Goal: Task Accomplishment & Management: Complete application form

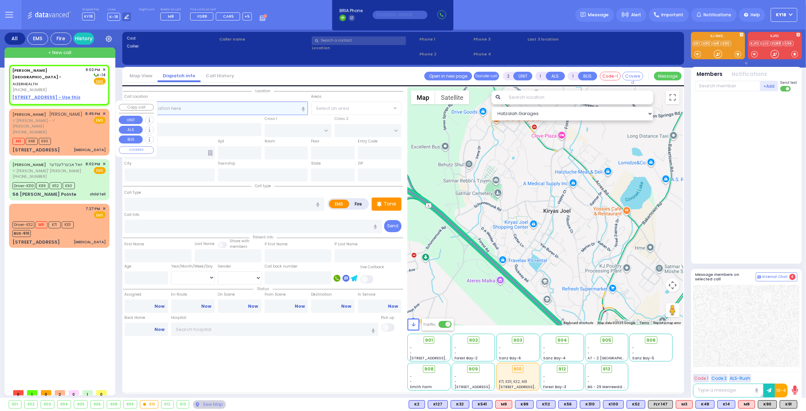
select select
radio input "true"
select select
type input "21:02"
select select "Hatzalah Garages"
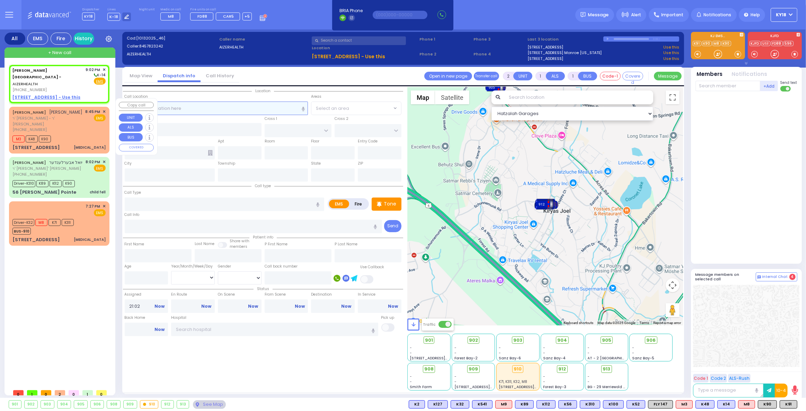
select select
radio input "true"
select select
select select "Hatzalah Garages"
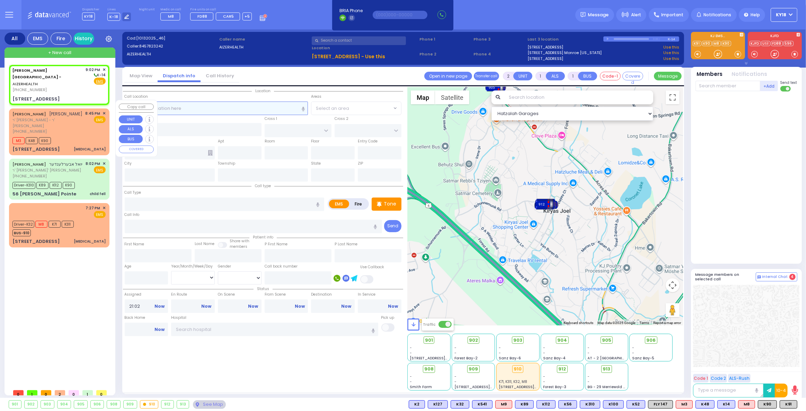
select select
radio input "true"
select select
select select "Hatzalah Garages"
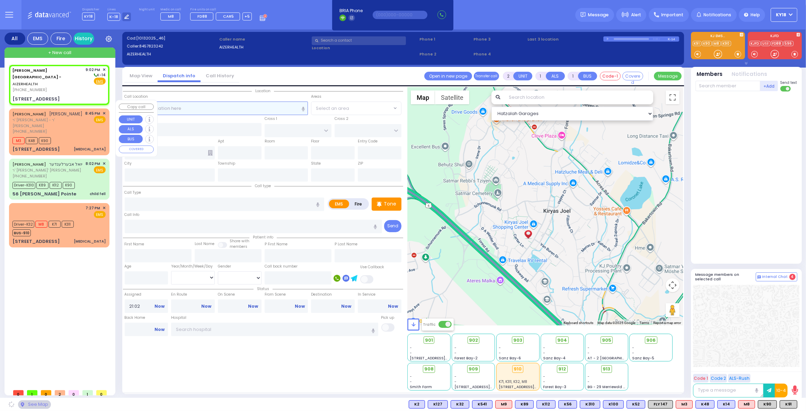
type input "[STREET_ADDRESS]"
type input "Monroe"
type input "[US_STATE]"
type input "10950"
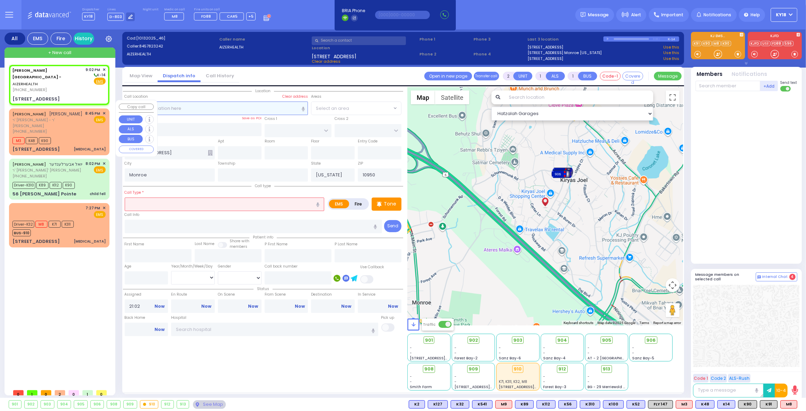
select select
radio input "true"
select select
select select "Hatzalah Garages"
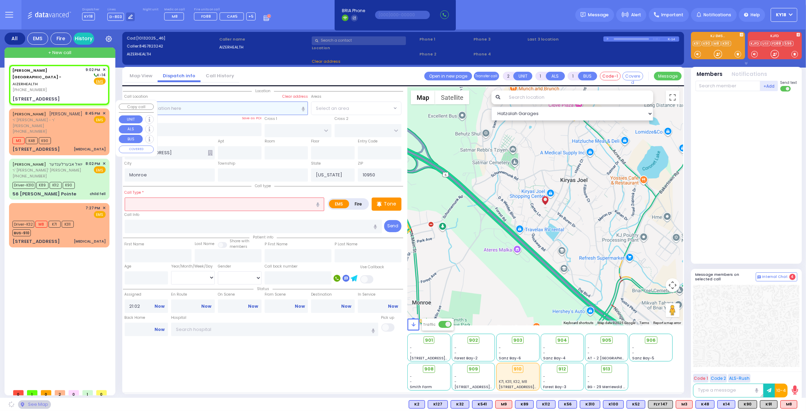
select select
radio input "true"
type input "16"
select select
select select "Hatzalah Garages"
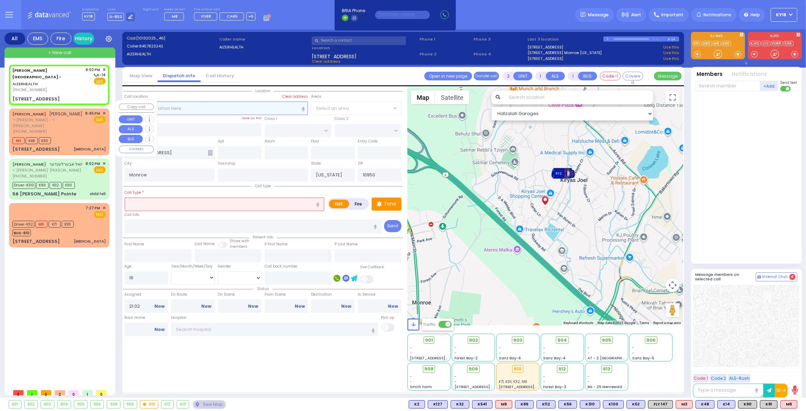
select select
radio input "true"
select select "Year"
select select "Hatzalah Garages"
select select
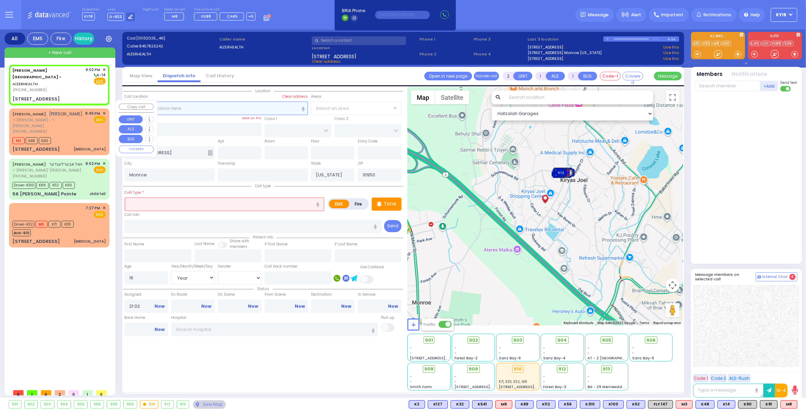
radio input "true"
select select "Year"
select select "[DEMOGRAPHIC_DATA]"
select select "Hatzalah Garages"
select select
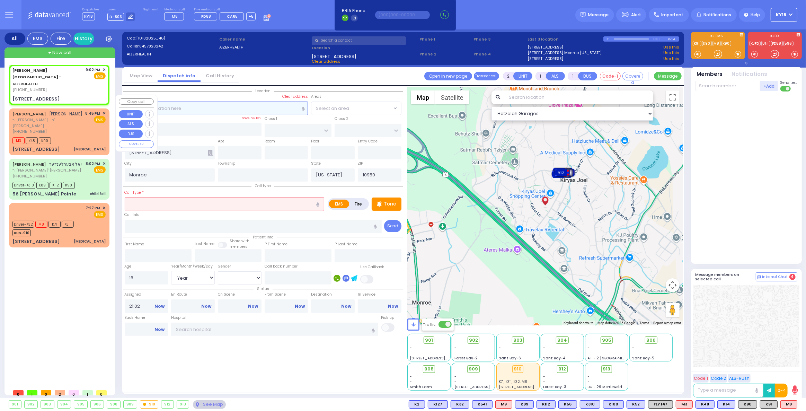
radio input "true"
select select "Year"
select select "[DEMOGRAPHIC_DATA]"
select select "Hatzalah Garages"
select select
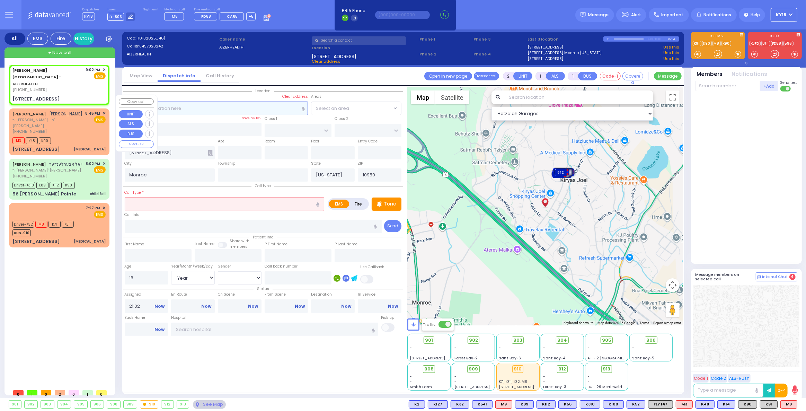
radio input "true"
select select "Year"
select select "[DEMOGRAPHIC_DATA]"
select select "Hatzalah Garages"
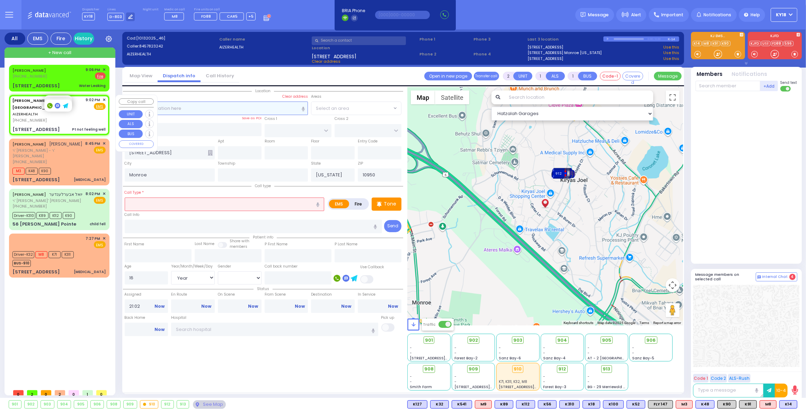
type input "1"
type input "0"
select select
type input "Pt not feeling well"
radio input "true"
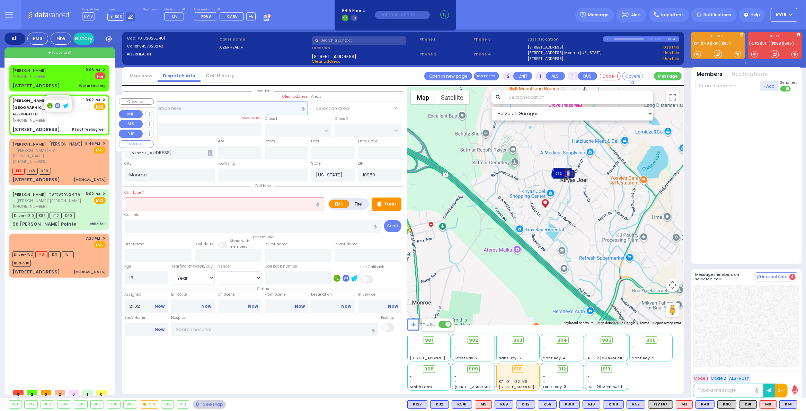
select select "Year"
select select "[DEMOGRAPHIC_DATA]"
select select "Hatzalah Garages"
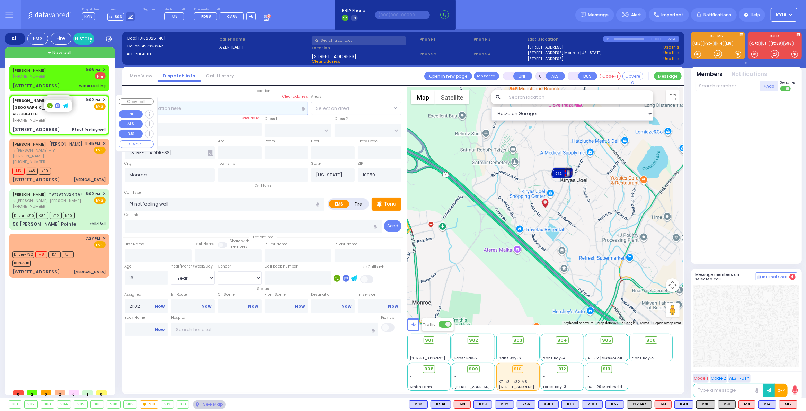
select select
radio input "true"
select select "Year"
select select "[DEMOGRAPHIC_DATA]"
select select "Hatzalah Garages"
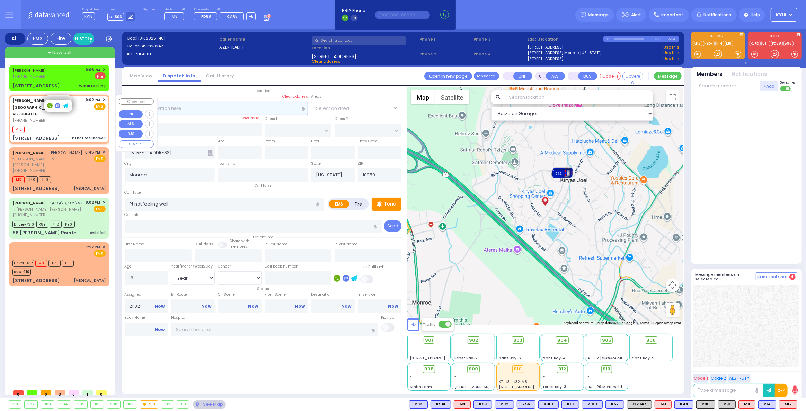
select select
radio input "true"
select select "Year"
select select "[DEMOGRAPHIC_DATA]"
type input "21:07"
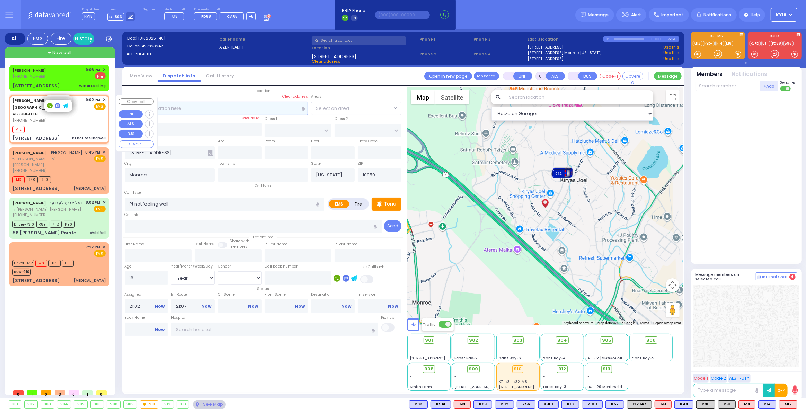
select select "Hatzalah Garages"
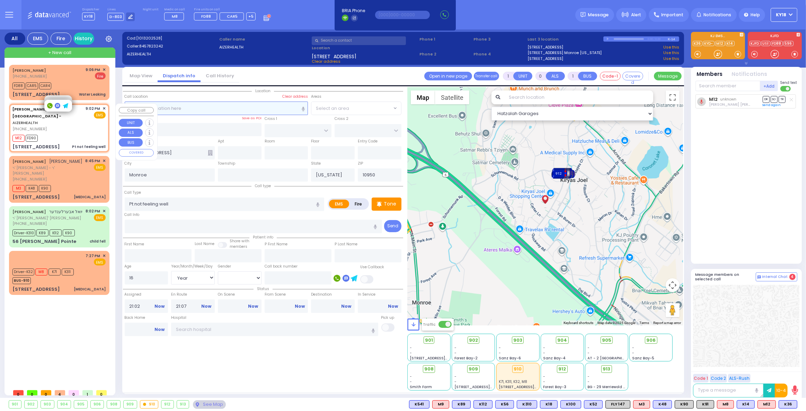
select select
radio input "true"
select select "Year"
select select "[DEMOGRAPHIC_DATA]"
select select "Hatzalah Garages"
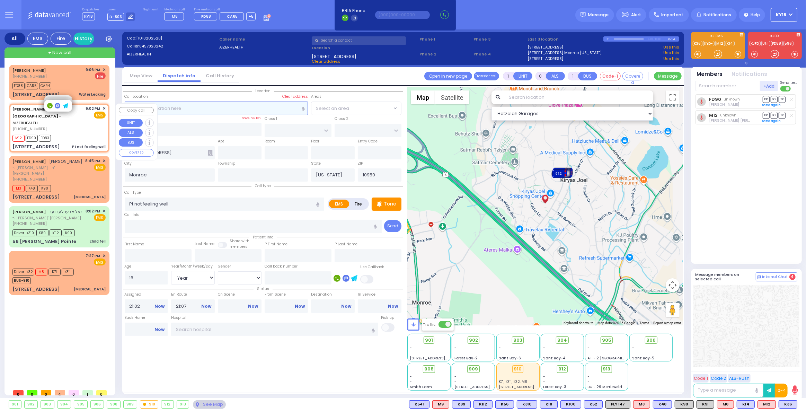
select select
radio input "true"
select select "Year"
select select "[DEMOGRAPHIC_DATA]"
select select "Hatzalah Garages"
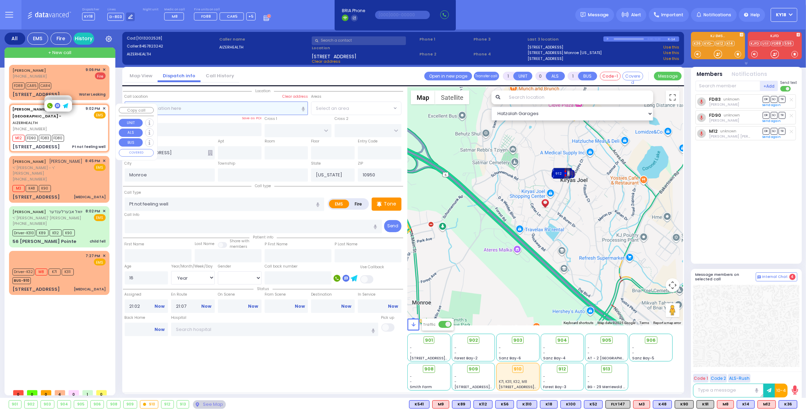
select select
radio input "true"
select select "Year"
select select "[DEMOGRAPHIC_DATA]"
select select "Hatzalah Garages"
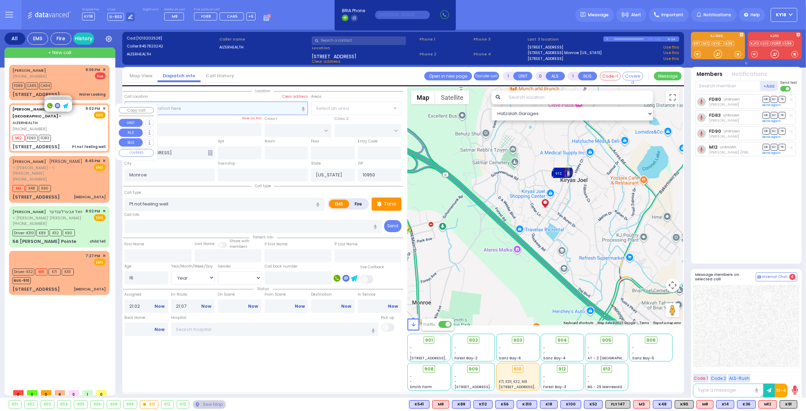
select select
radio input "true"
select select "Year"
select select "[DEMOGRAPHIC_DATA]"
select select "Hatzalah Garages"
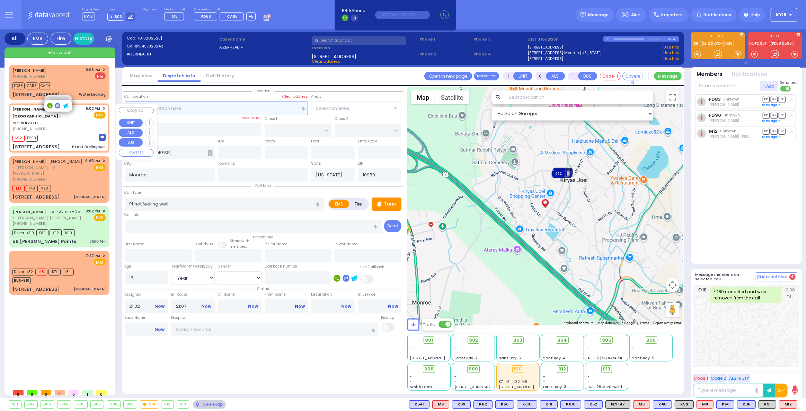
select select
radio input "true"
select select "Year"
select select "[DEMOGRAPHIC_DATA]"
select select "Hatzalah Garages"
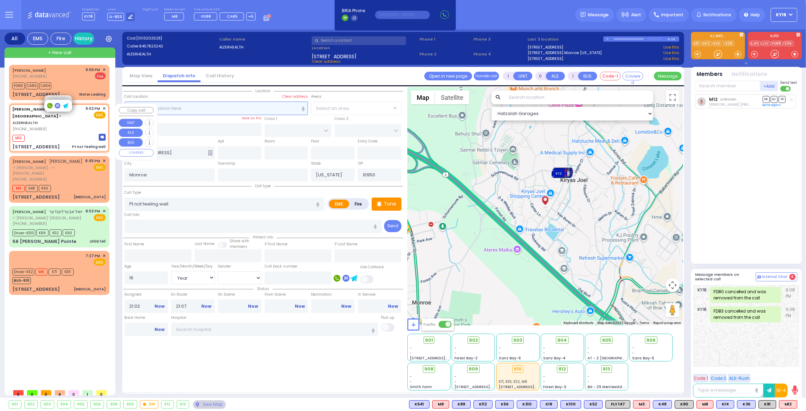
select select
radio input "true"
select select "Year"
select select "[DEMOGRAPHIC_DATA]"
select select "Hatzalah Garages"
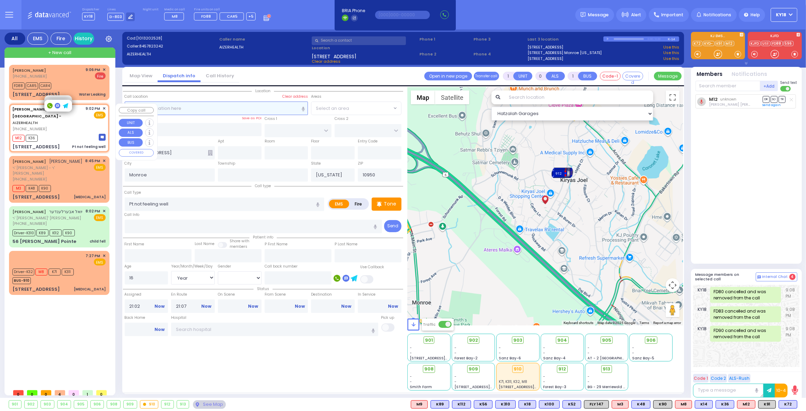
select select
radio input "true"
select select "Year"
select select "[DEMOGRAPHIC_DATA]"
select select "Hatzalah Garages"
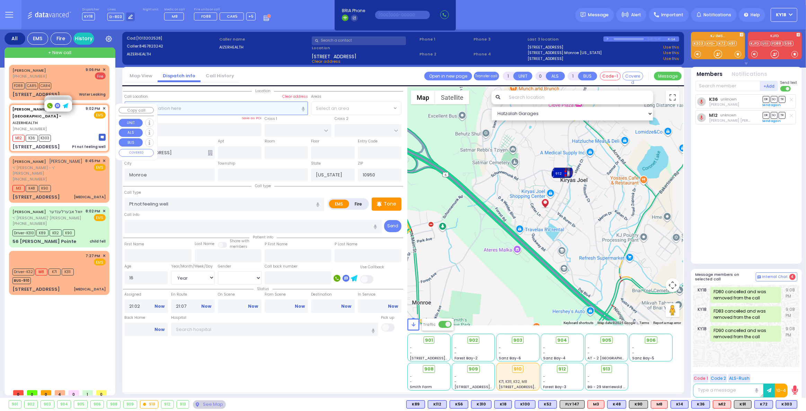
select select
radio input "true"
select select "Year"
select select "[DEMOGRAPHIC_DATA]"
select select "Hatzalah Garages"
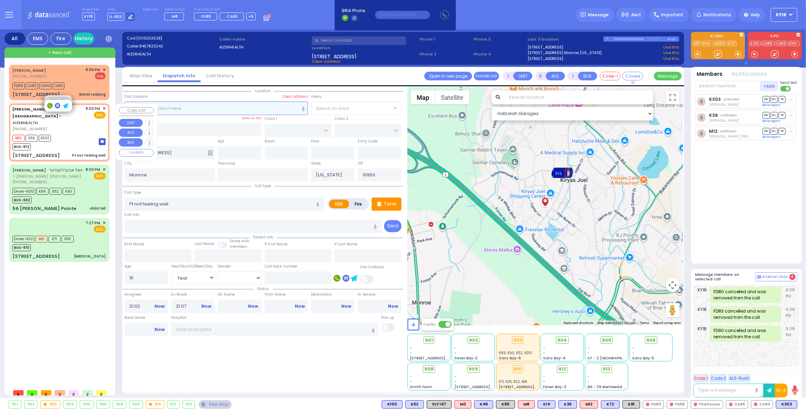
select select
radio input "true"
select select "Year"
select select "[DEMOGRAPHIC_DATA]"
select select "Hatzalah Garages"
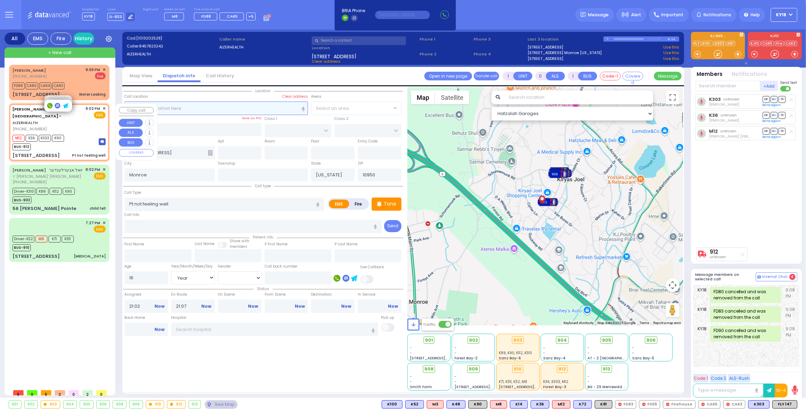
select select
radio input "true"
select select "Year"
select select "[DEMOGRAPHIC_DATA]"
select select "Hatzalah Garages"
